Goal: Transaction & Acquisition: Purchase product/service

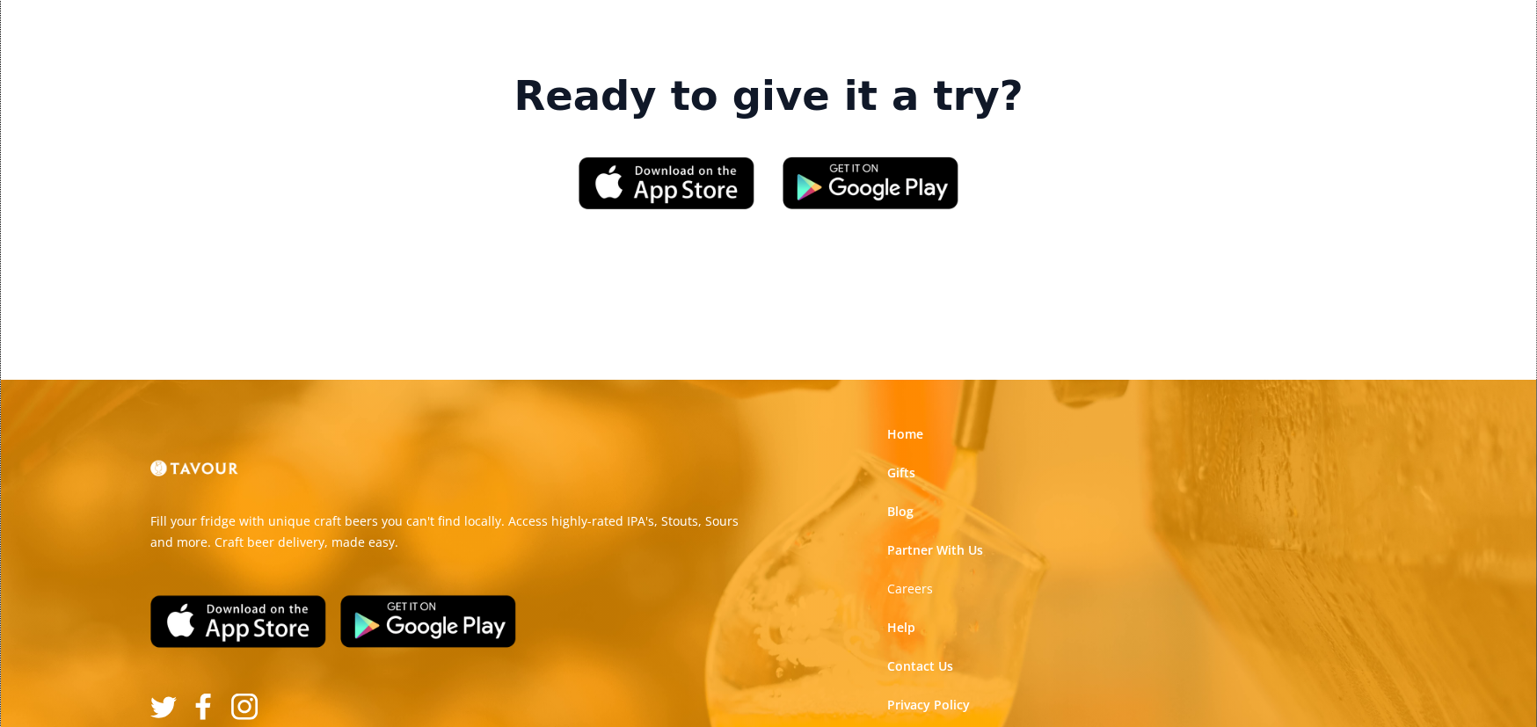
scroll to position [2772, 0]
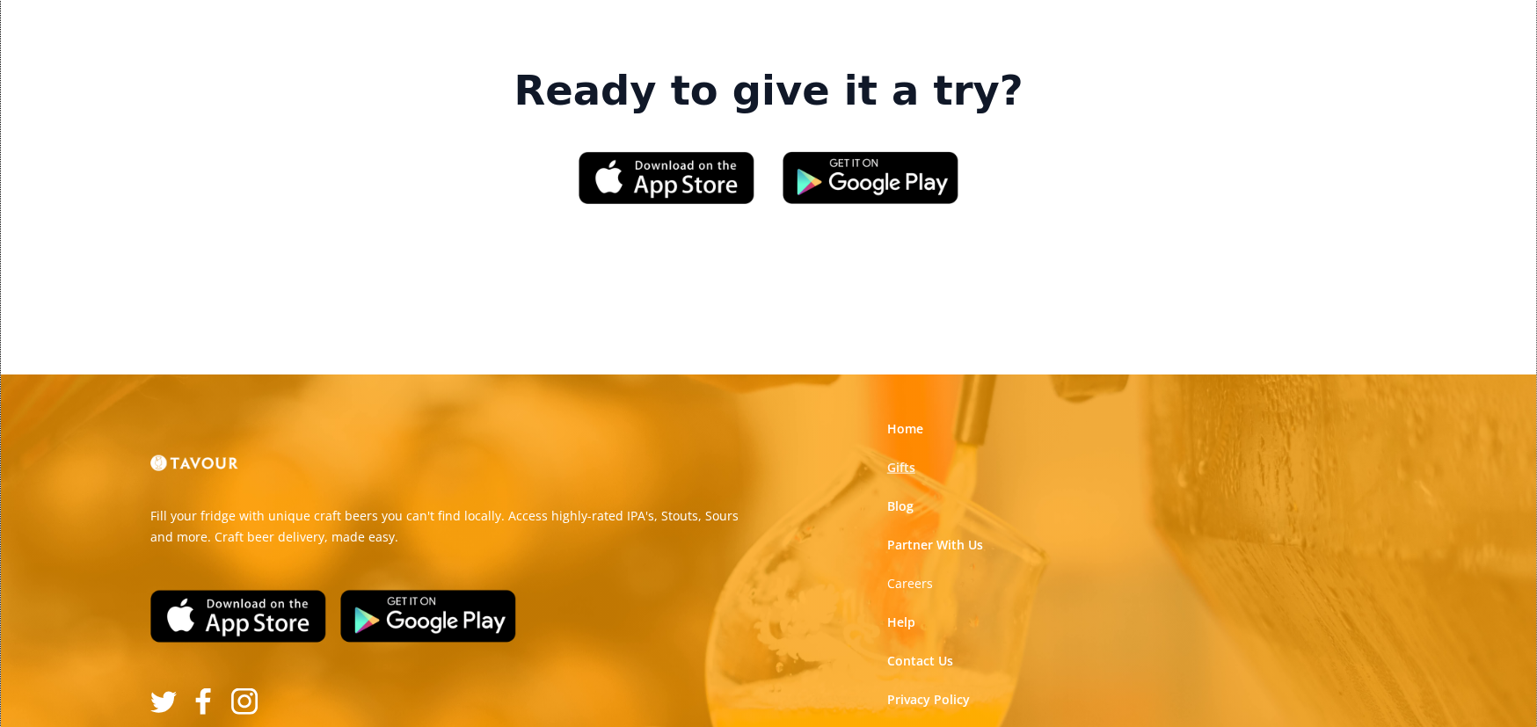
click at [896, 459] on link "Gifts" at bounding box center [901, 468] width 28 height 18
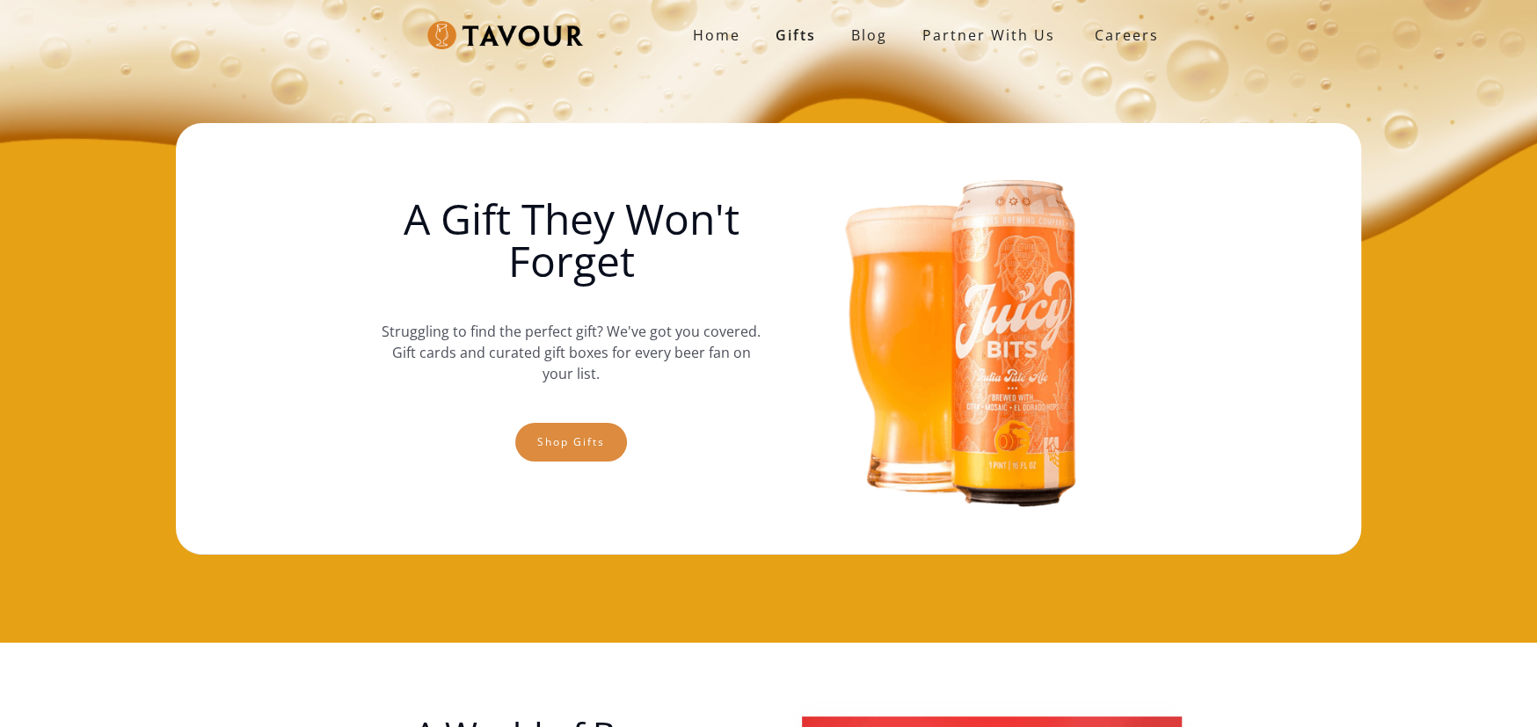
click at [576, 445] on link "Shop gifts" at bounding box center [571, 442] width 112 height 39
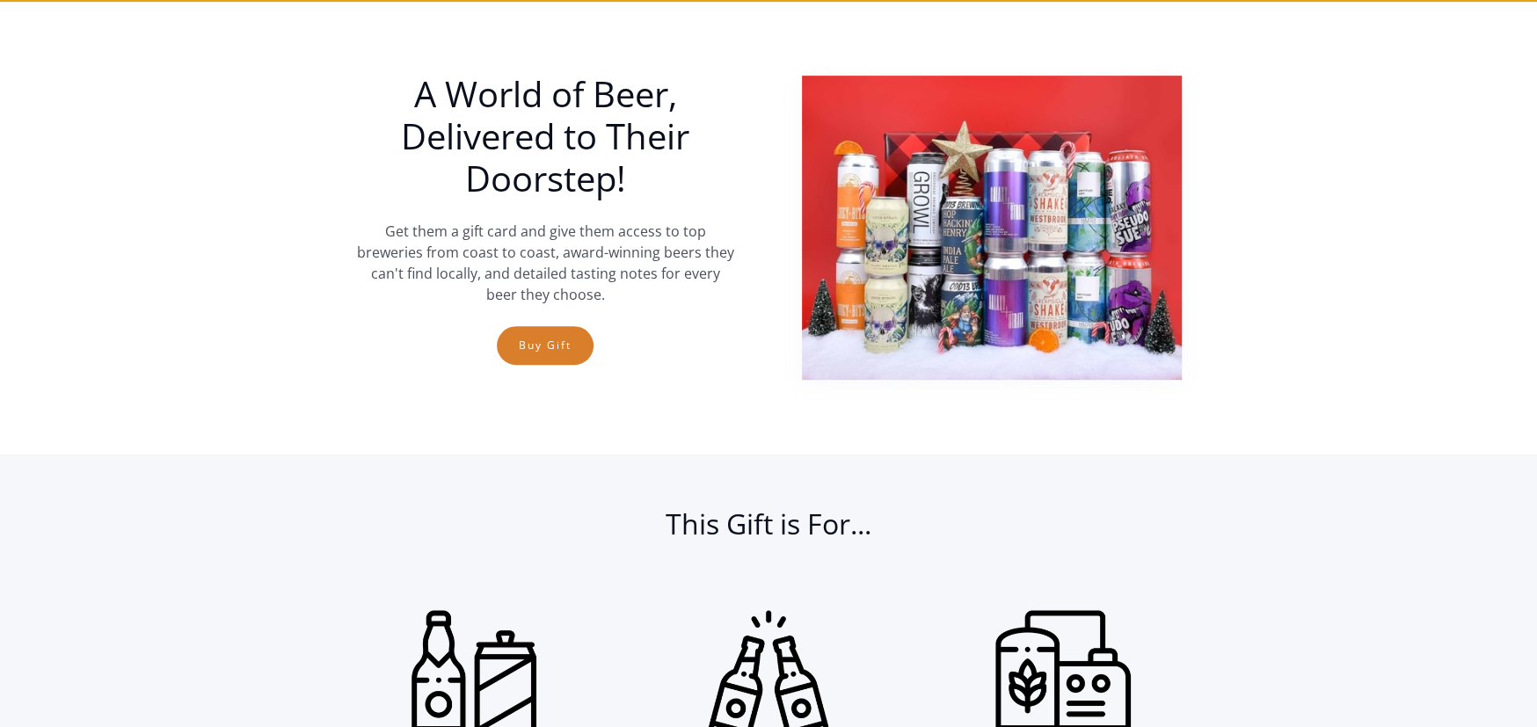
scroll to position [643, 0]
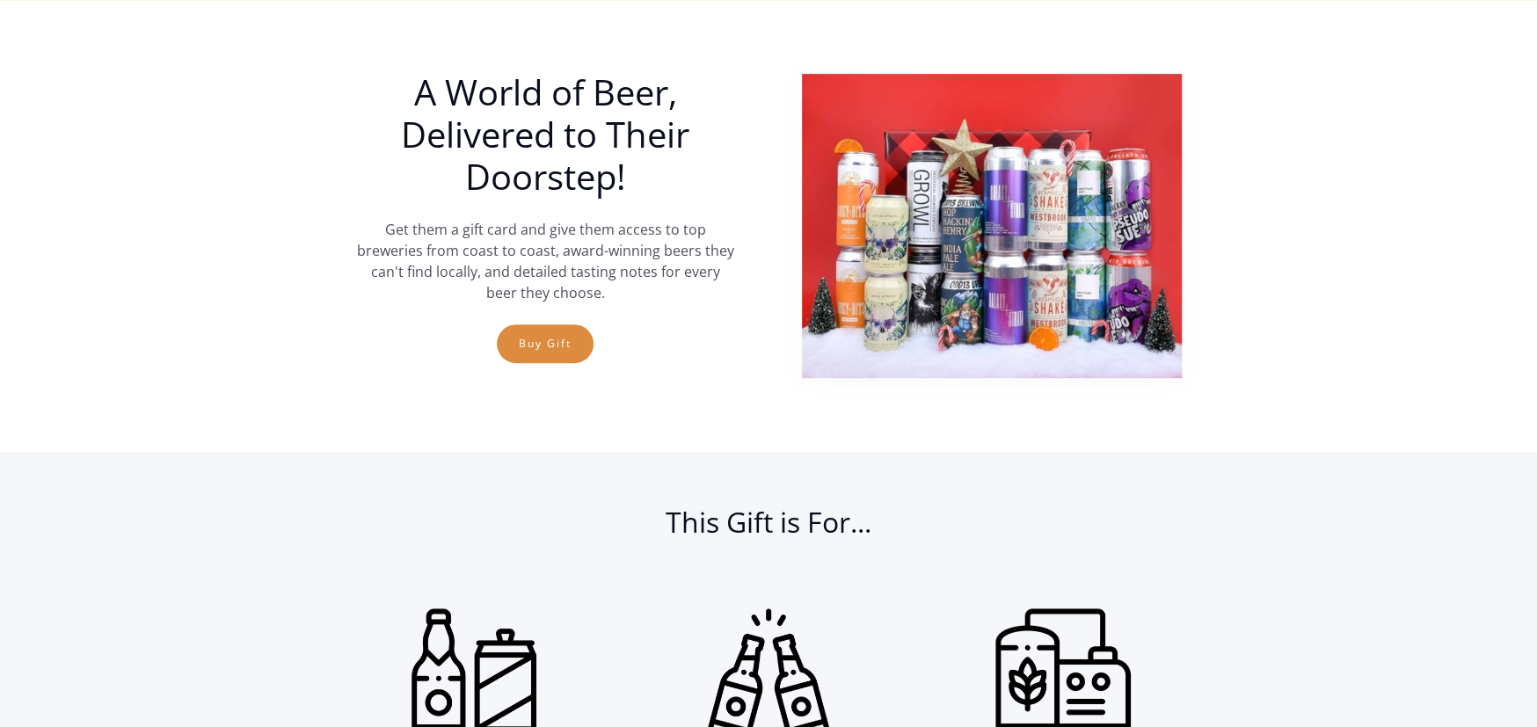
click at [528, 333] on link "Buy Gift" at bounding box center [545, 344] width 97 height 39
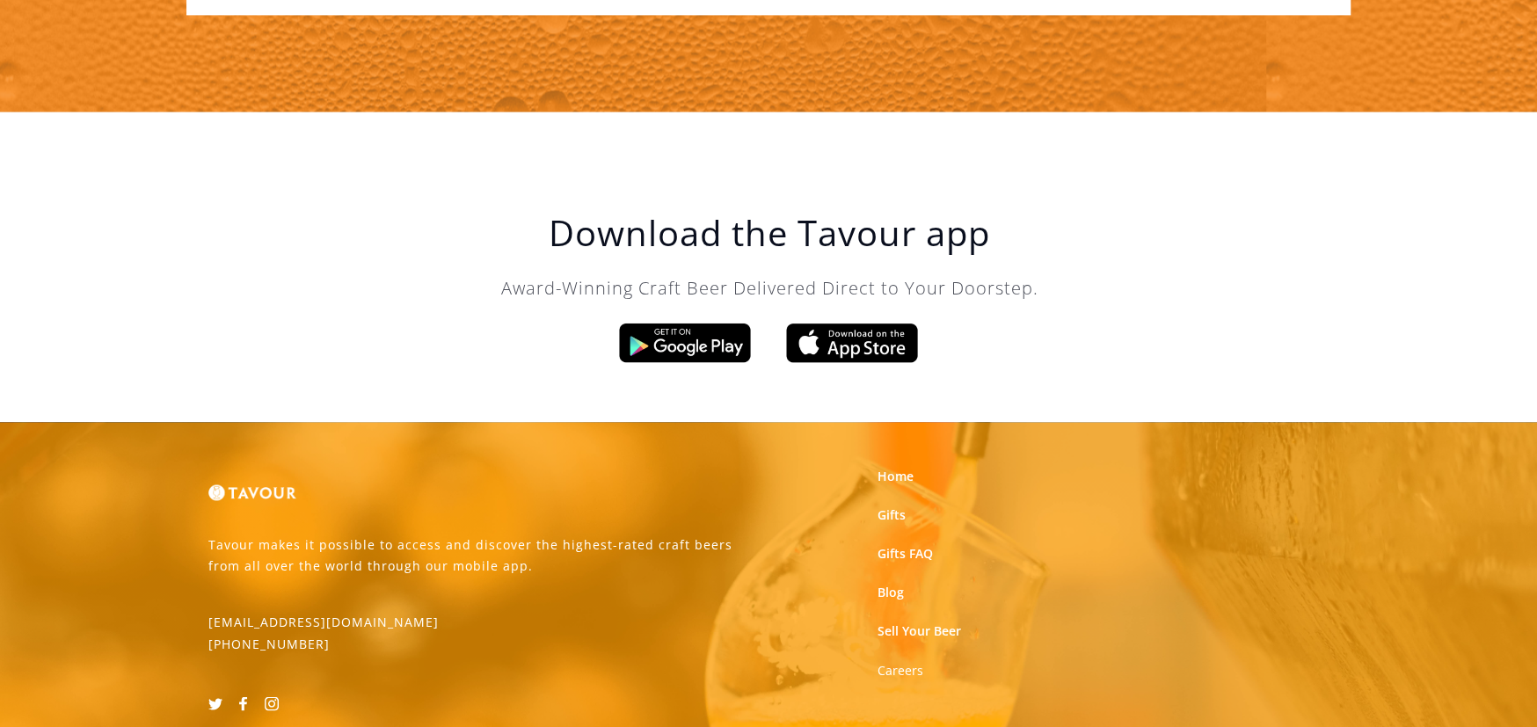
scroll to position [2048, 0]
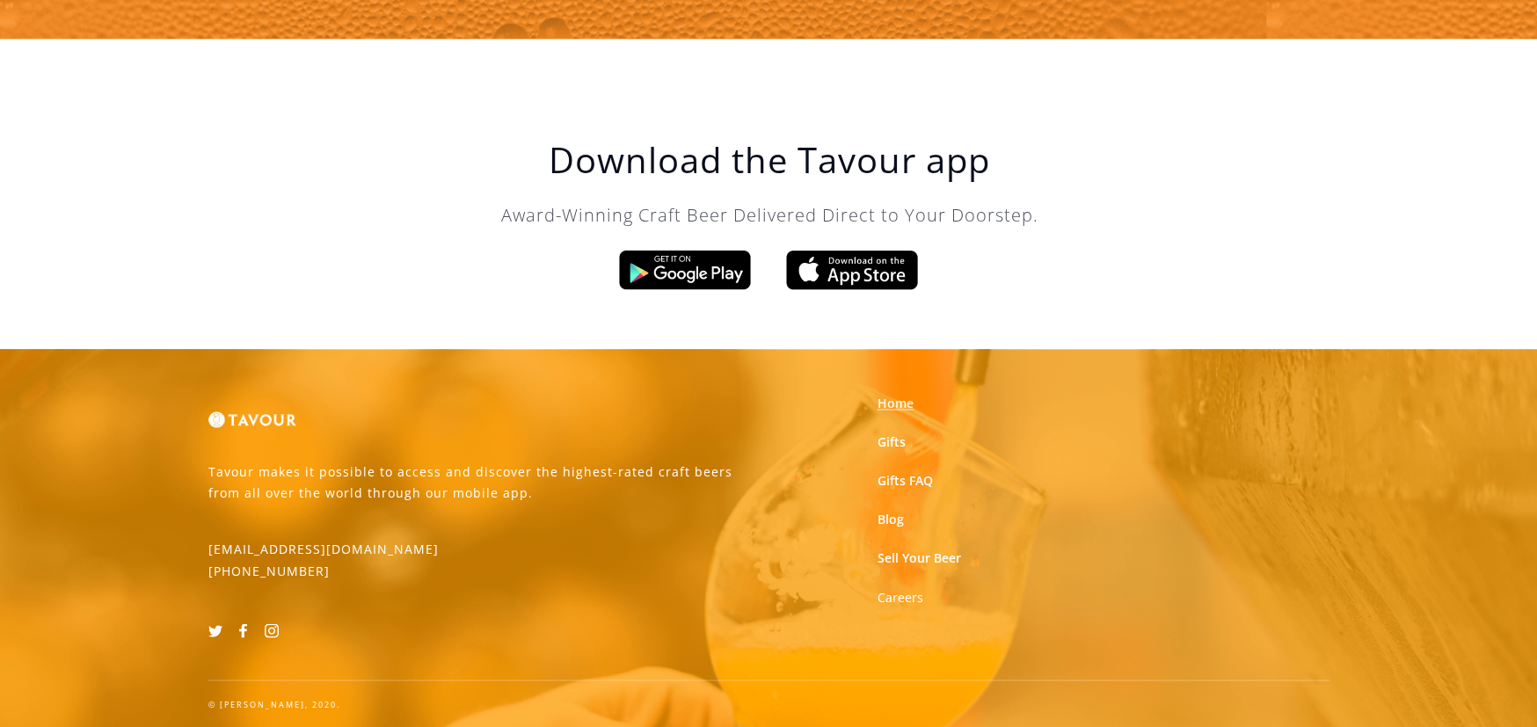
click at [902, 400] on link "Home" at bounding box center [896, 404] width 36 height 18
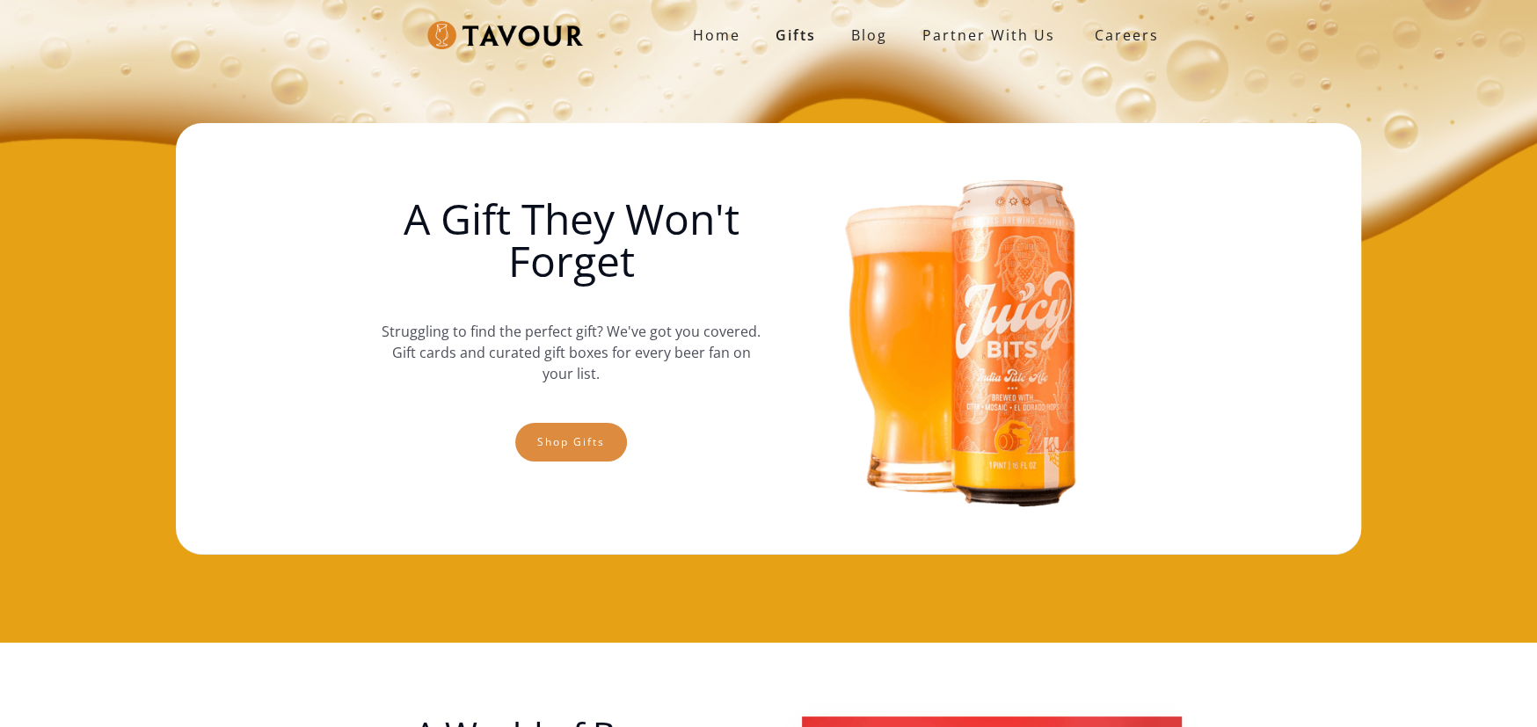
click at [559, 429] on link "Shop gifts" at bounding box center [571, 442] width 112 height 39
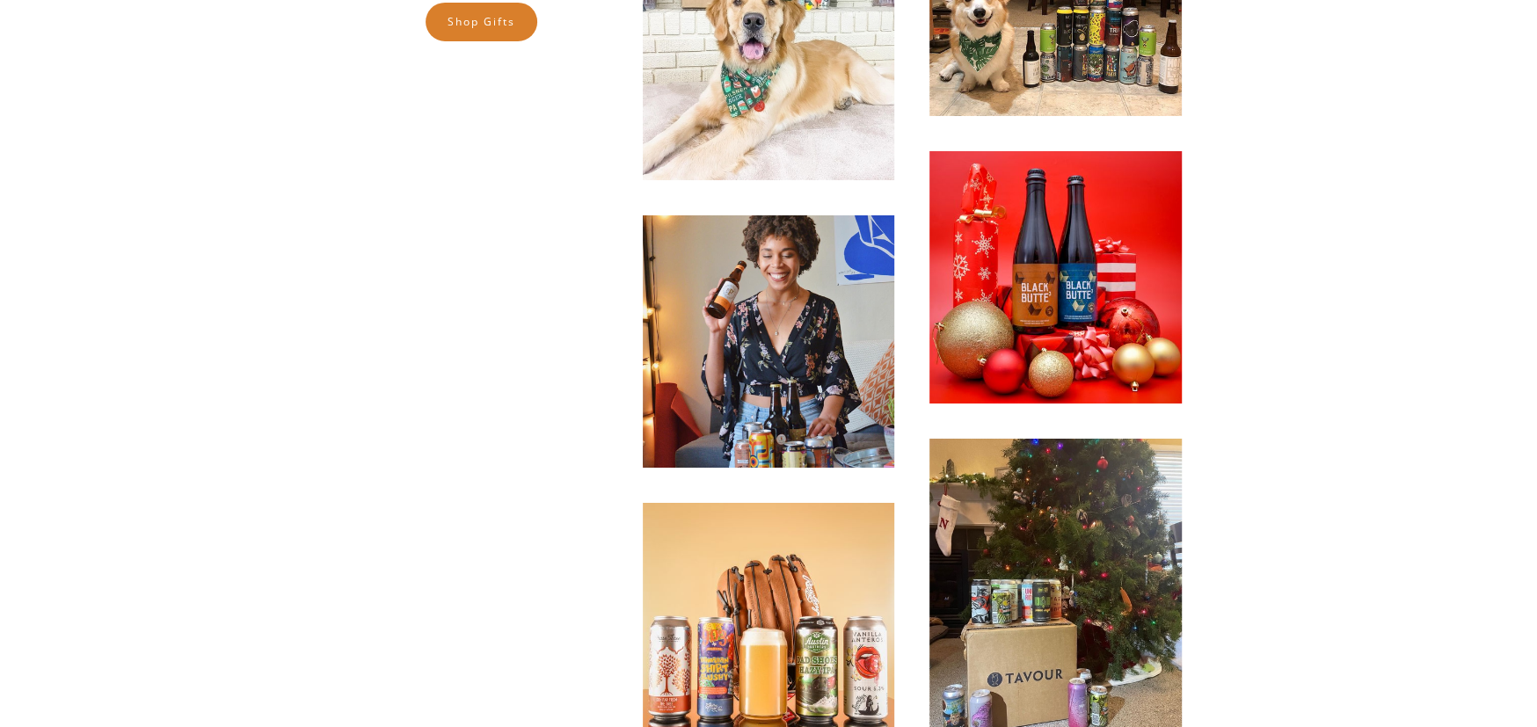
scroll to position [4748, 0]
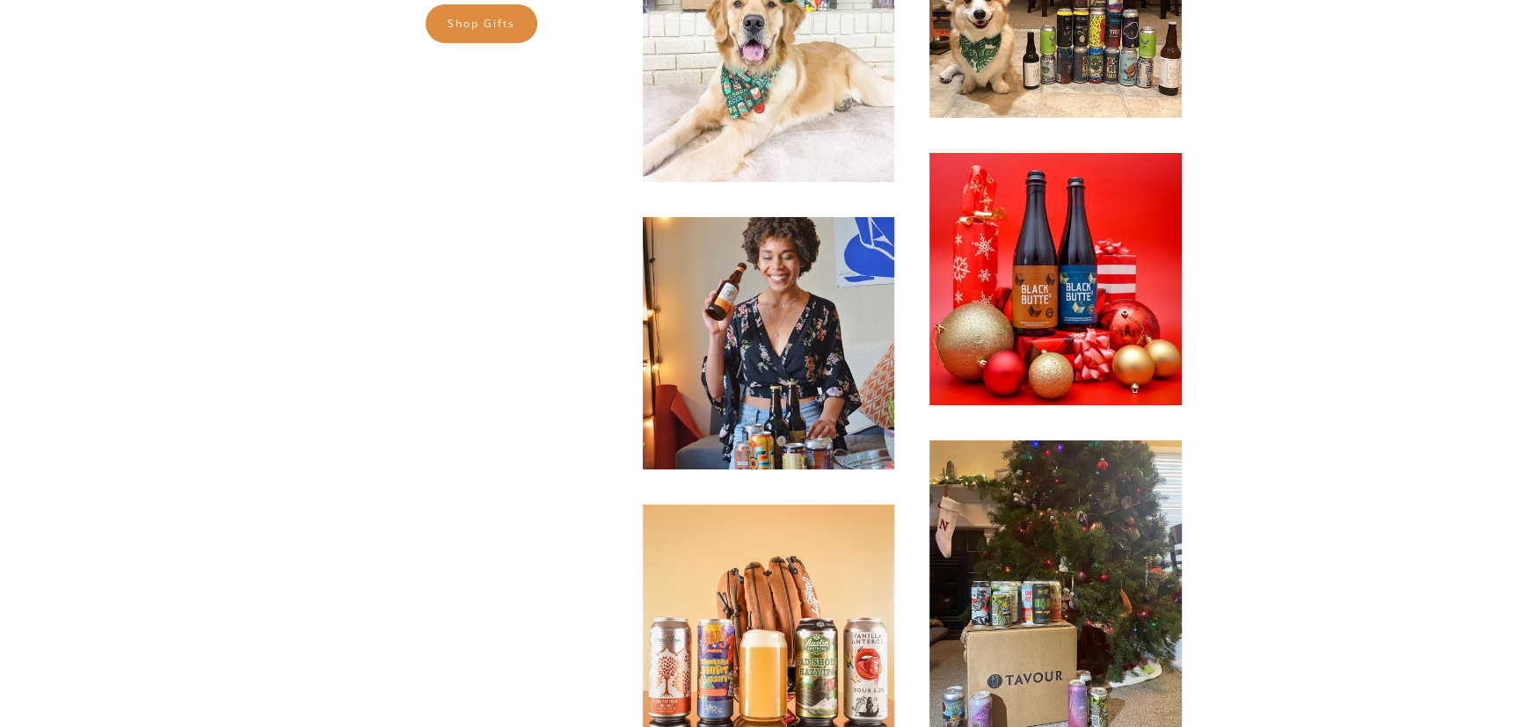
click at [483, 26] on link "Shop gifts" at bounding box center [482, 23] width 112 height 39
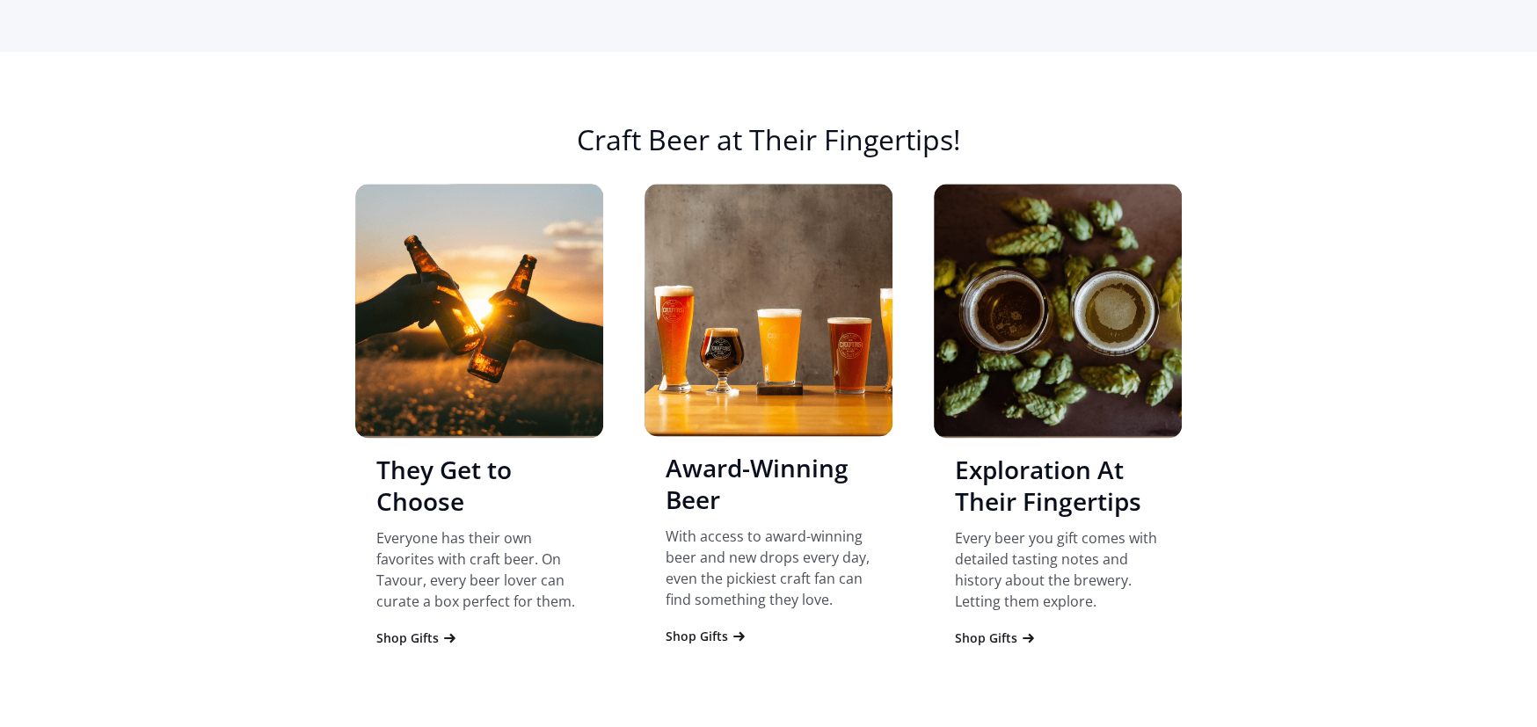
scroll to position [1602, 0]
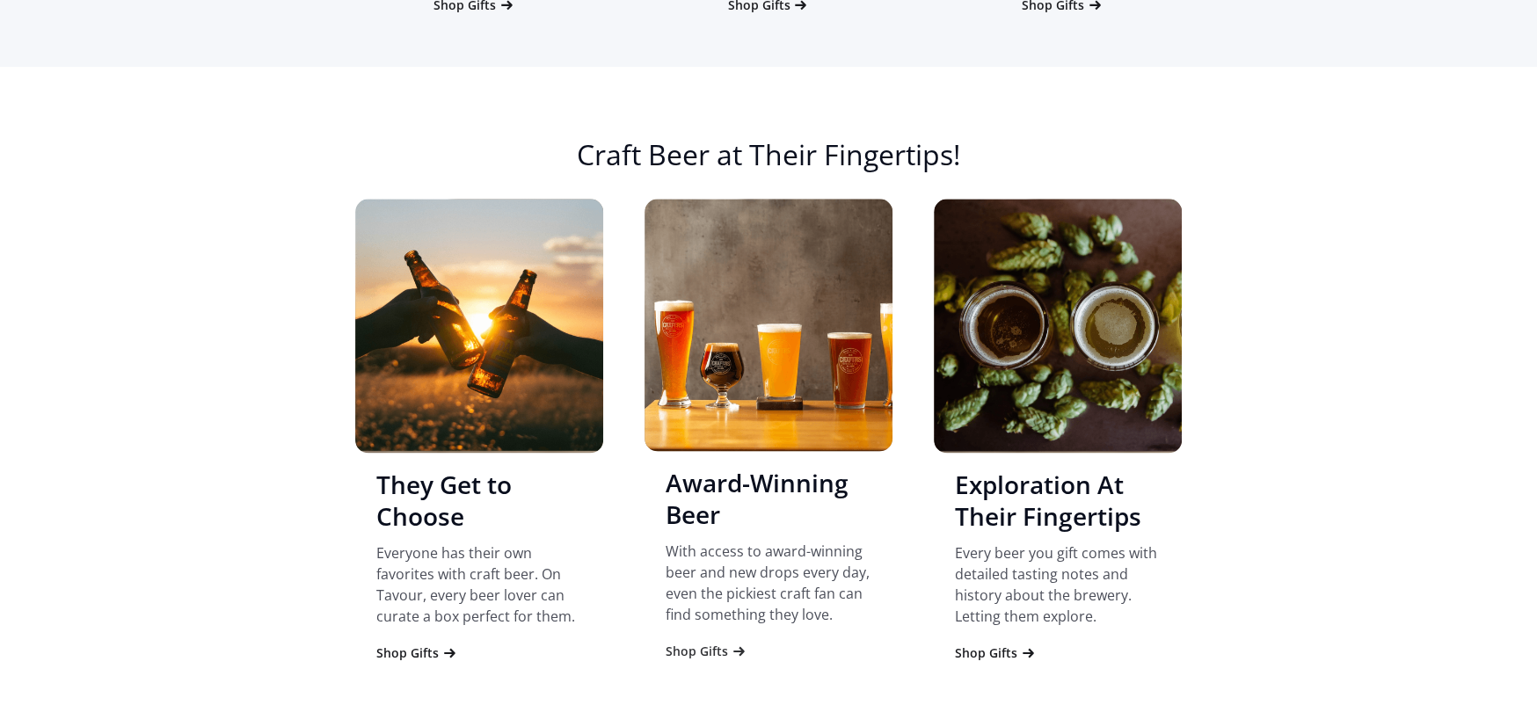
click at [703, 648] on div "Shop Gifts" at bounding box center [697, 652] width 62 height 18
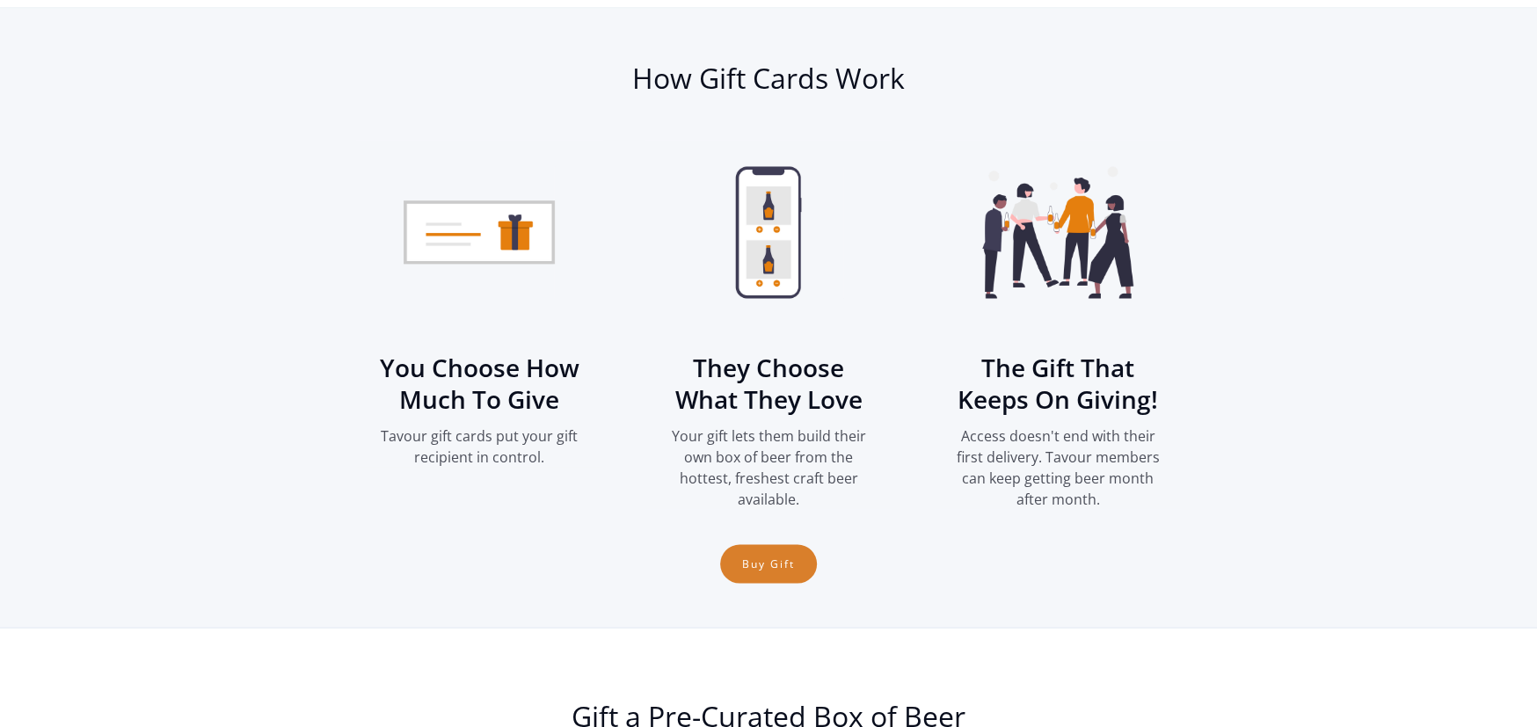
scroll to position [2364, 0]
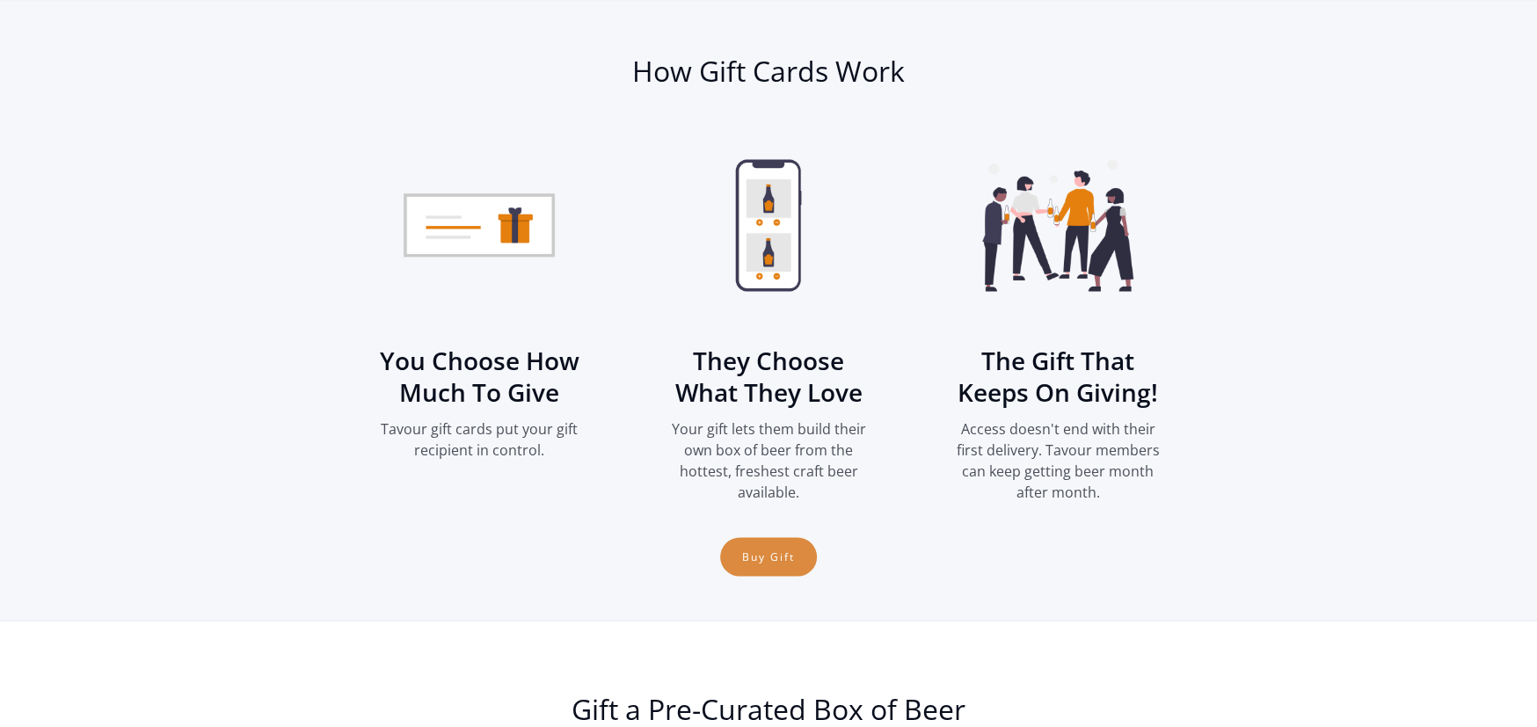
click at [769, 554] on link "Buy Gift" at bounding box center [768, 556] width 97 height 39
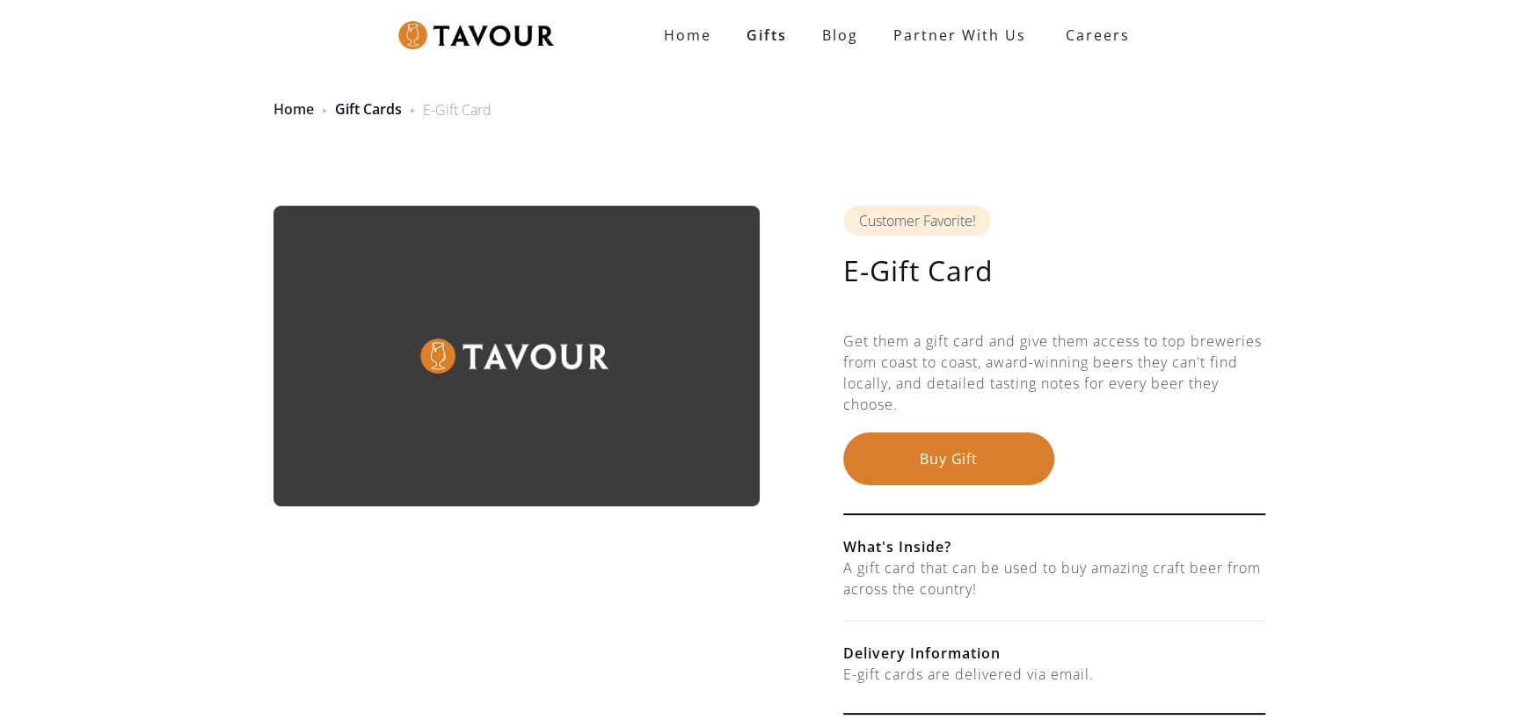
click at [283, 108] on link "Home" at bounding box center [294, 108] width 40 height 19
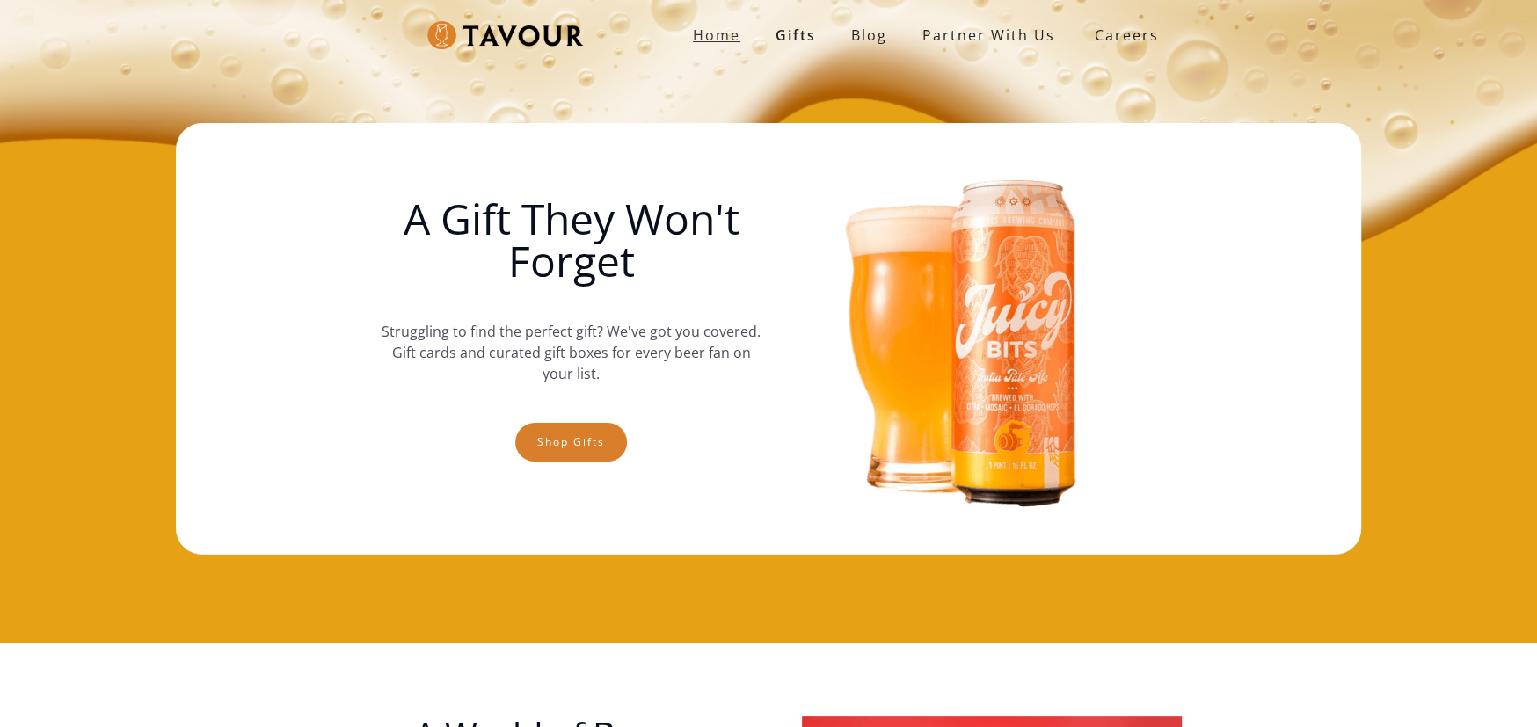
click at [706, 39] on strong "Home" at bounding box center [716, 35] width 47 height 19
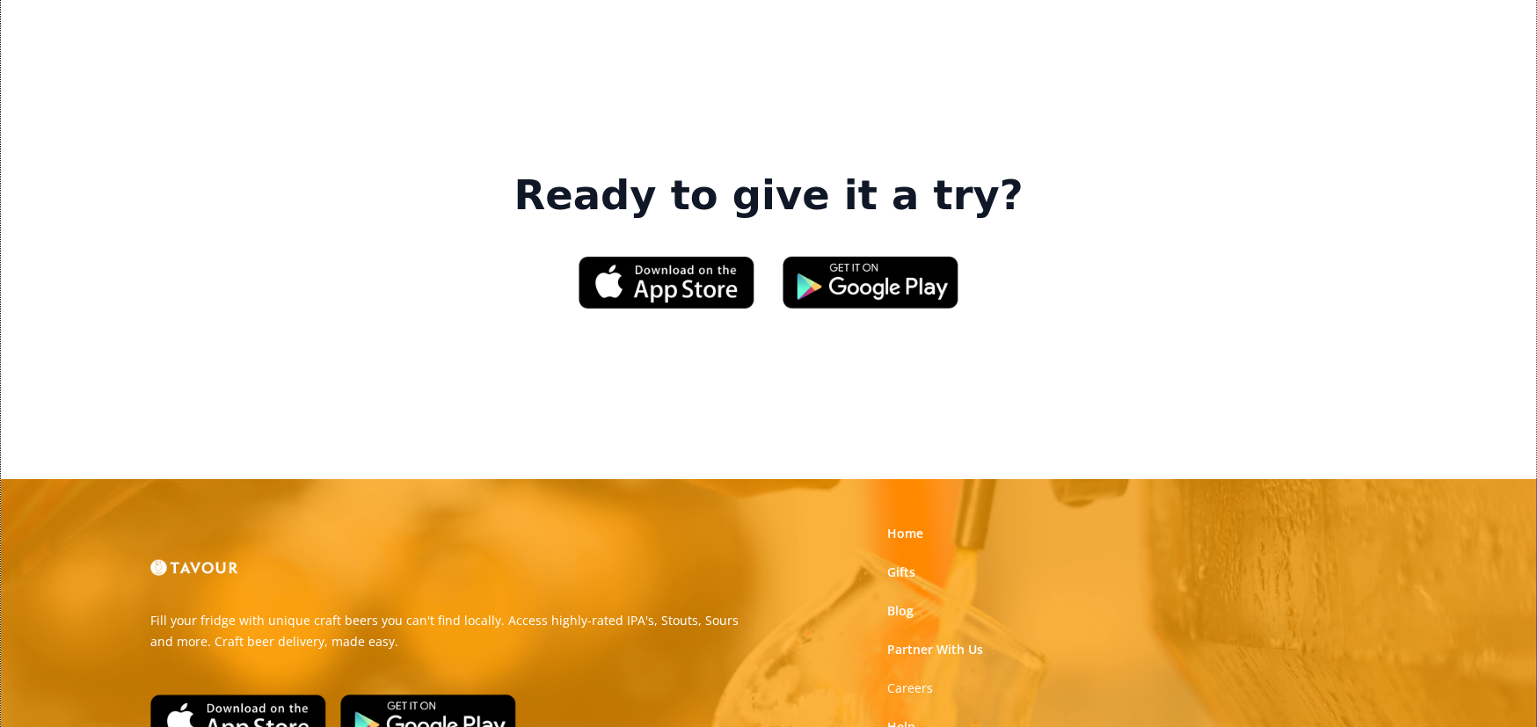
scroll to position [2697, 0]
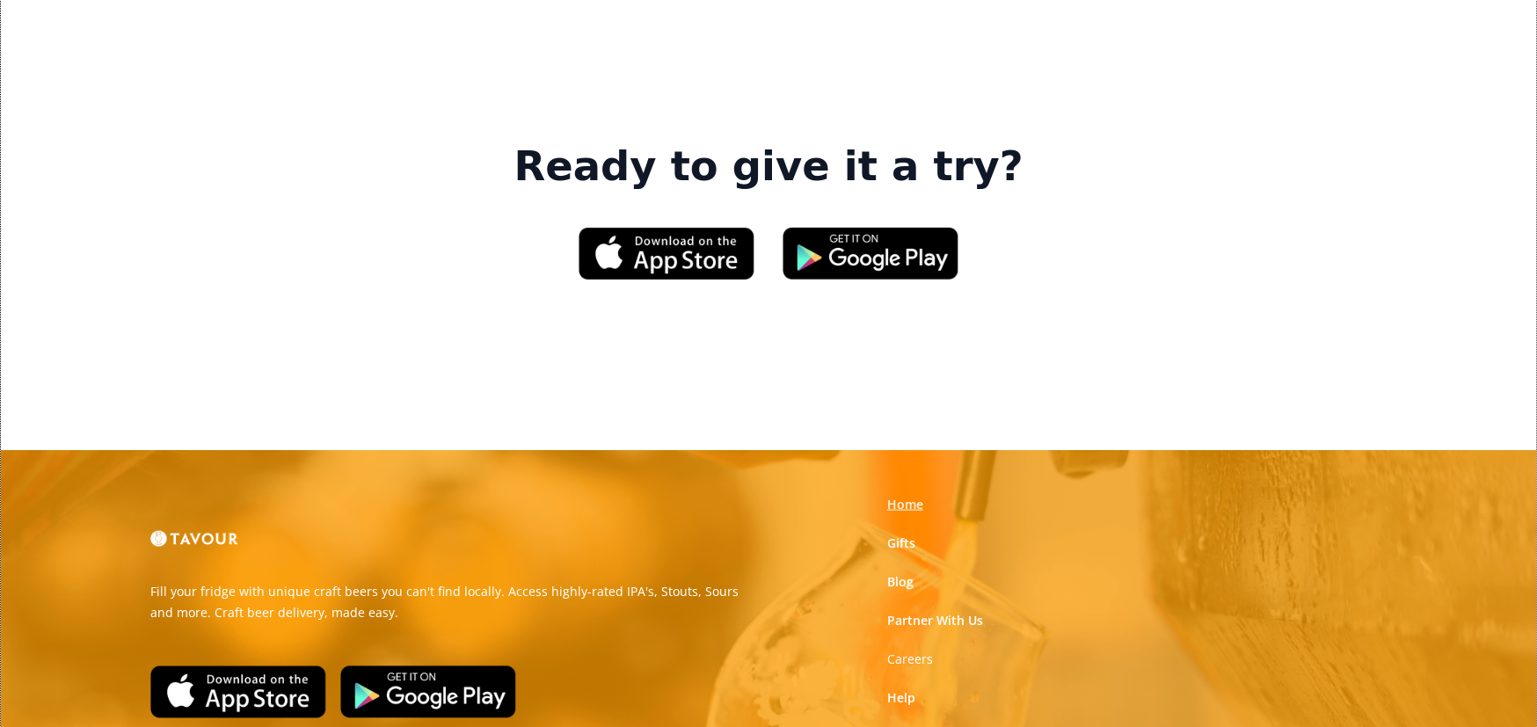
click at [909, 496] on link "Home" at bounding box center [905, 505] width 36 height 18
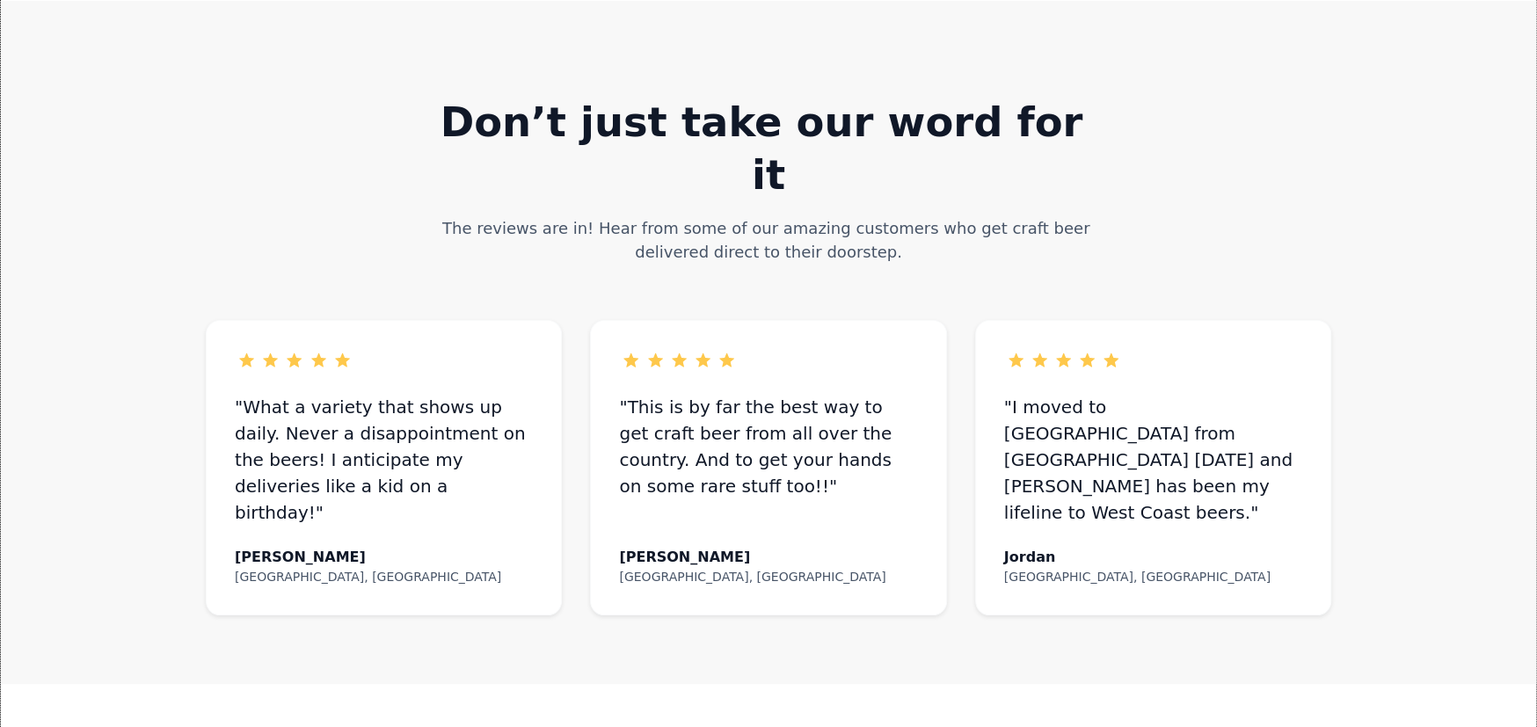
scroll to position [792, 0]
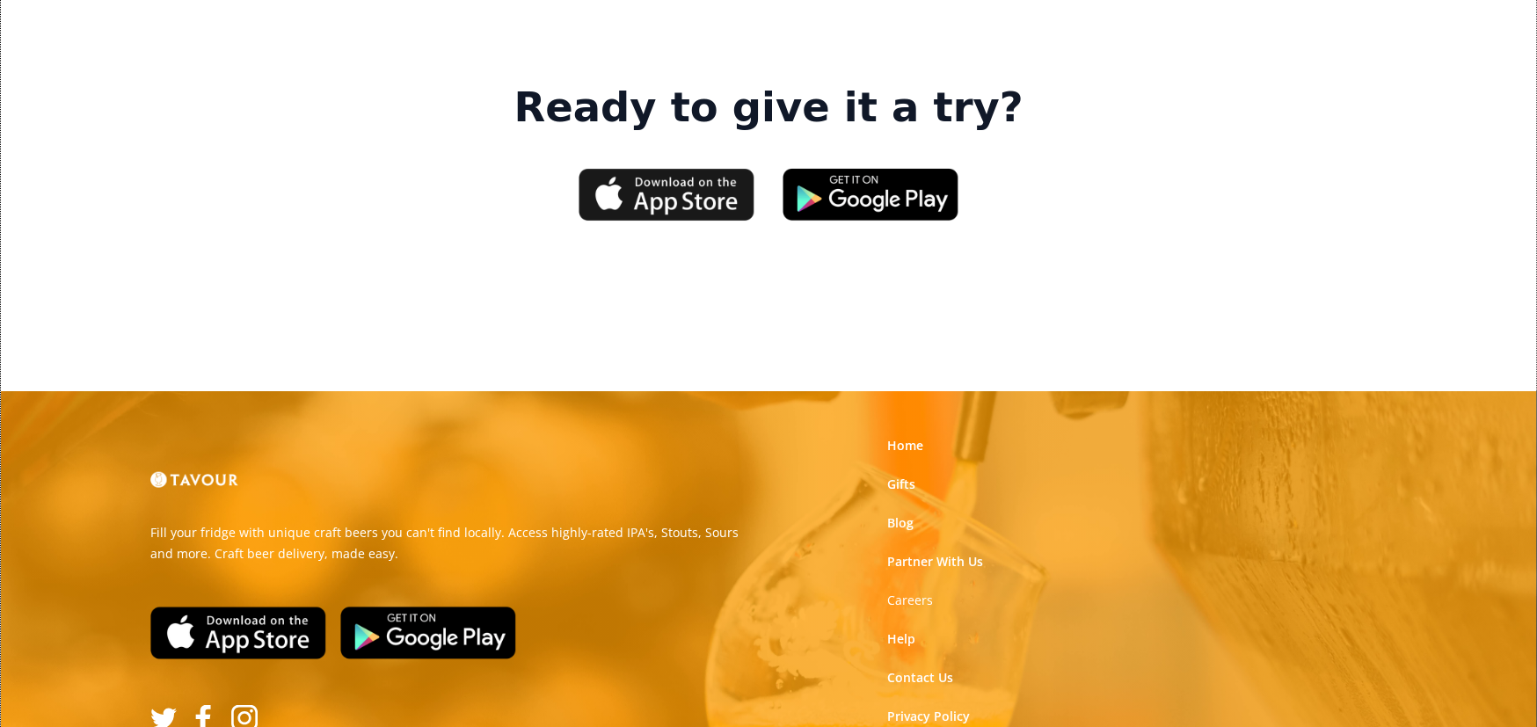
scroll to position [2772, 0]
